Goal: Information Seeking & Learning: Learn about a topic

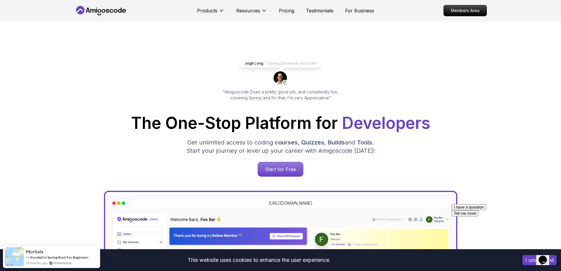
click at [114, 11] on icon at bounding box center [116, 11] width 4 height 4
click at [533, 260] on button "I understand" at bounding box center [540, 260] width 34 height 10
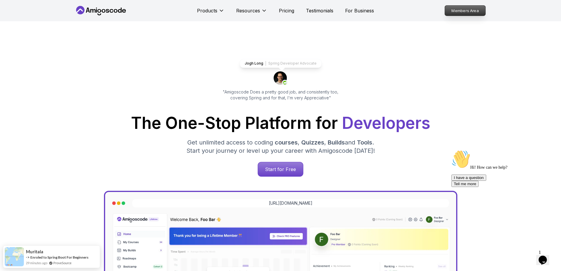
click at [467, 12] on p "Members Area" at bounding box center [465, 11] width 41 height 10
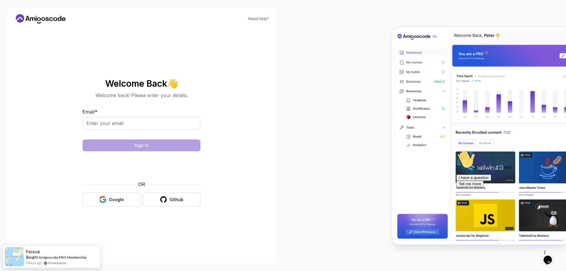
click at [49, 19] on icon at bounding box center [47, 19] width 3 height 4
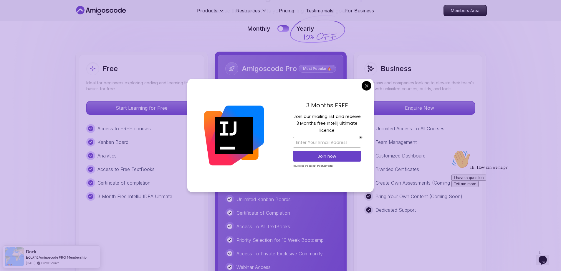
scroll to position [1385, 0]
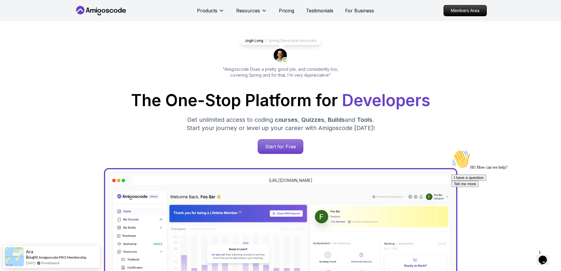
scroll to position [0, 0]
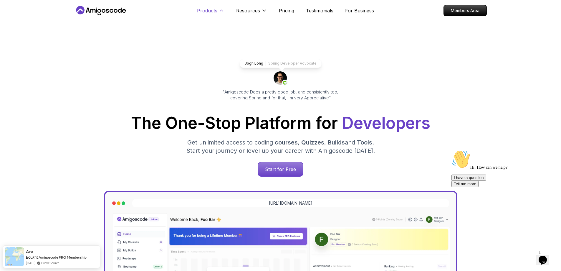
click at [208, 8] on p "Products" at bounding box center [207, 10] width 20 height 7
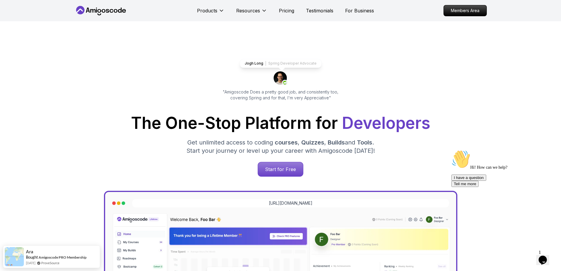
click at [118, 11] on icon at bounding box center [101, 10] width 53 height 9
click at [466, 10] on p "Members Area" at bounding box center [465, 11] width 41 height 10
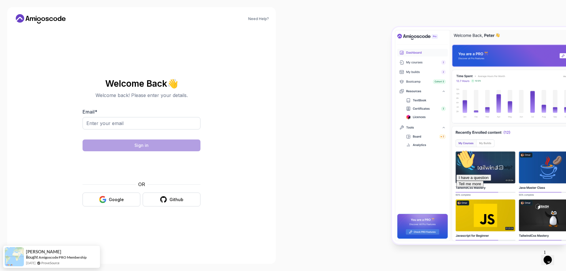
click at [123, 115] on div "Email *" at bounding box center [141, 122] width 118 height 28
click at [125, 119] on input "Email *" at bounding box center [141, 123] width 118 height 12
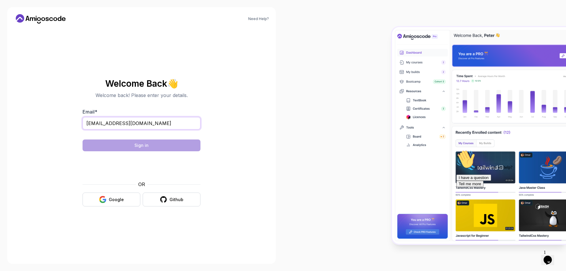
type input "[EMAIL_ADDRESS][DOMAIN_NAME]"
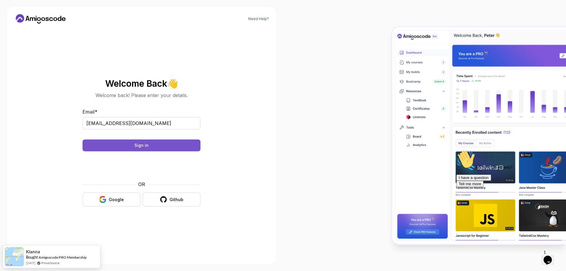
click at [148, 144] on div "Sign in" at bounding box center [141, 145] width 14 height 6
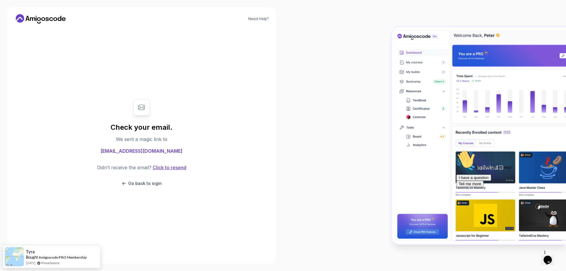
click at [169, 169] on button "Click to resend" at bounding box center [168, 167] width 35 height 7
click at [143, 110] on icon at bounding box center [141, 107] width 6 height 5
click at [60, 14] on div "Need Help? Check your email. We sent a magic link to [EMAIL_ADDRESS][DOMAIN_NAM…" at bounding box center [141, 135] width 269 height 257
click at [55, 23] on icon at bounding box center [40, 18] width 53 height 9
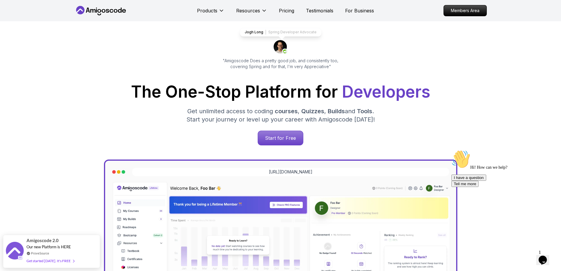
scroll to position [29, 0]
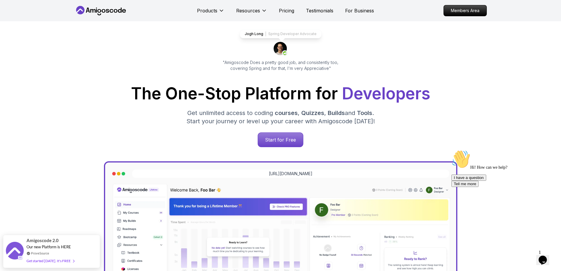
click at [215, 7] on div "Products" at bounding box center [210, 11] width 27 height 12
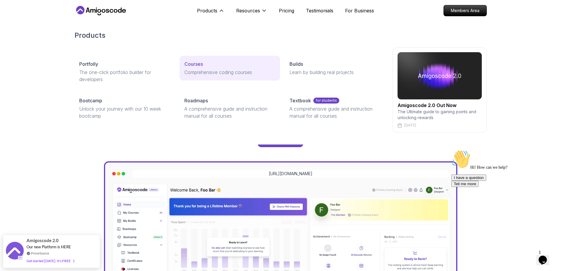
click at [201, 61] on p "Courses" at bounding box center [193, 63] width 19 height 7
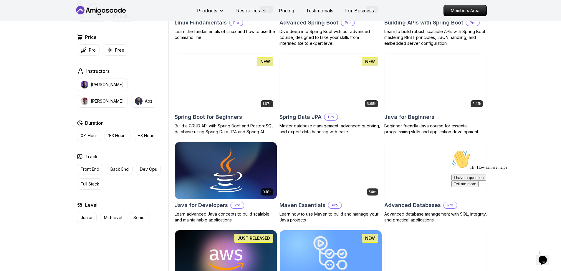
scroll to position [236, 0]
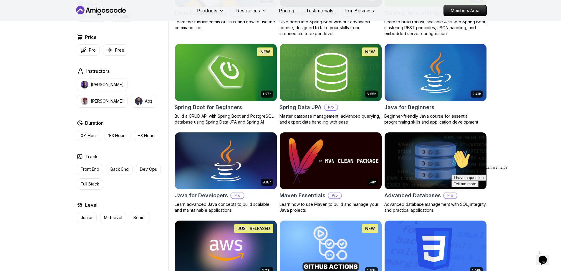
click at [331, 157] on img at bounding box center [330, 161] width 107 height 60
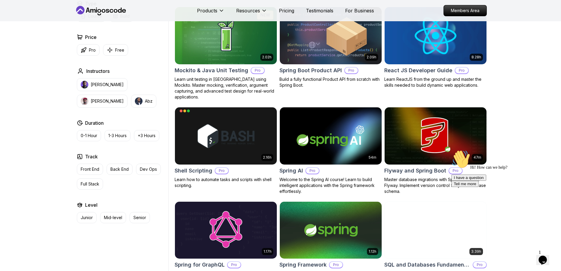
scroll to position [1296, 0]
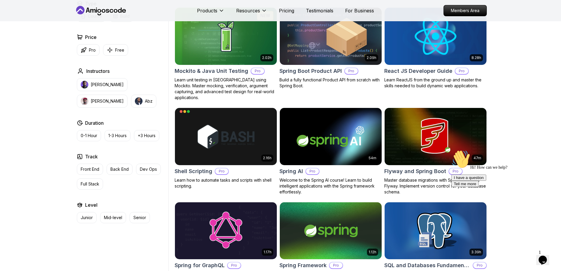
click at [296, 153] on img at bounding box center [330, 136] width 107 height 60
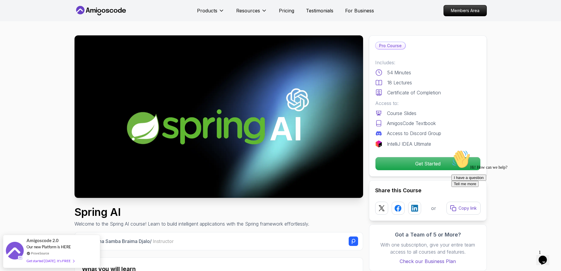
scroll to position [29, 0]
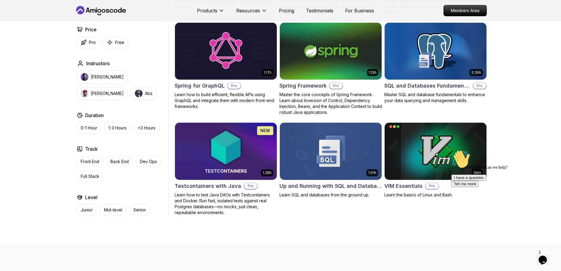
scroll to position [1503, 0]
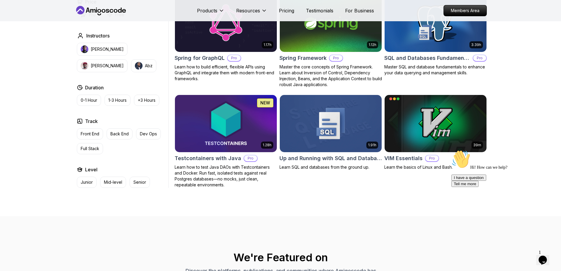
click at [218, 128] on img at bounding box center [225, 123] width 107 height 60
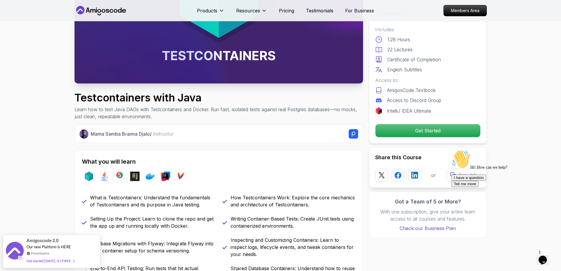
scroll to position [118, 0]
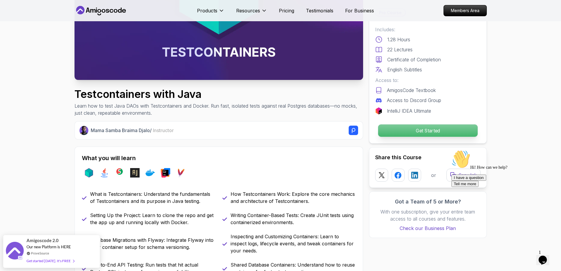
click at [426, 125] on p "Get Started" at bounding box center [428, 130] width 100 height 12
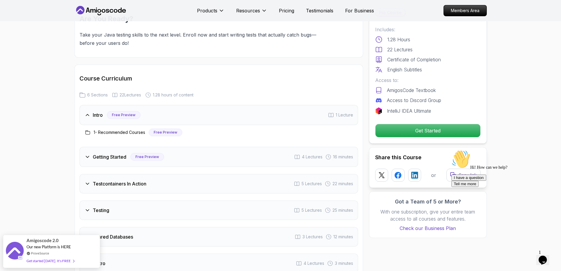
scroll to position [606, 0]
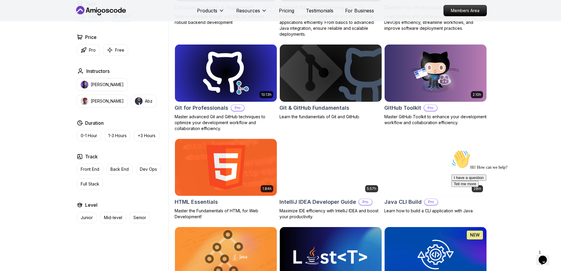
scroll to position [1118, 0]
